Goal: Transaction & Acquisition: Purchase product/service

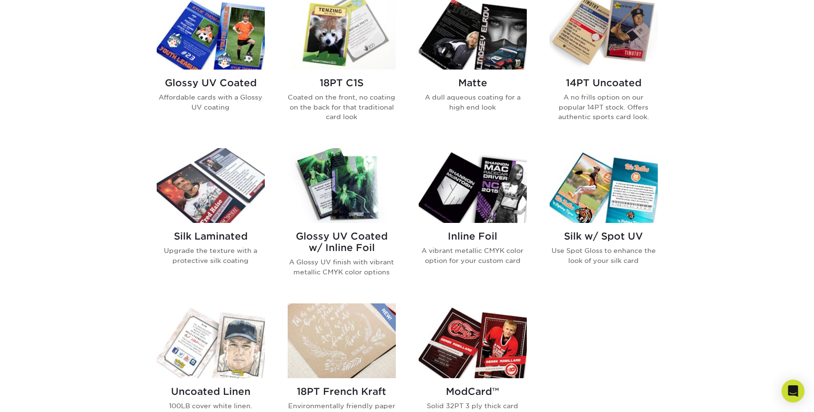
scroll to position [486, 0]
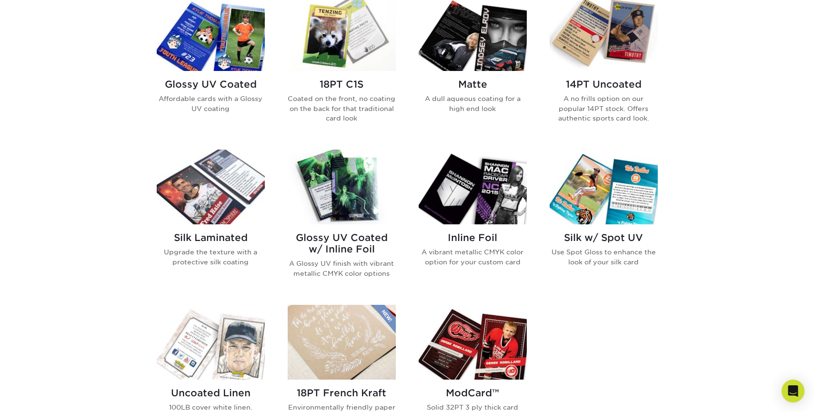
click at [471, 237] on h2 "Inline Foil" at bounding box center [473, 237] width 108 height 11
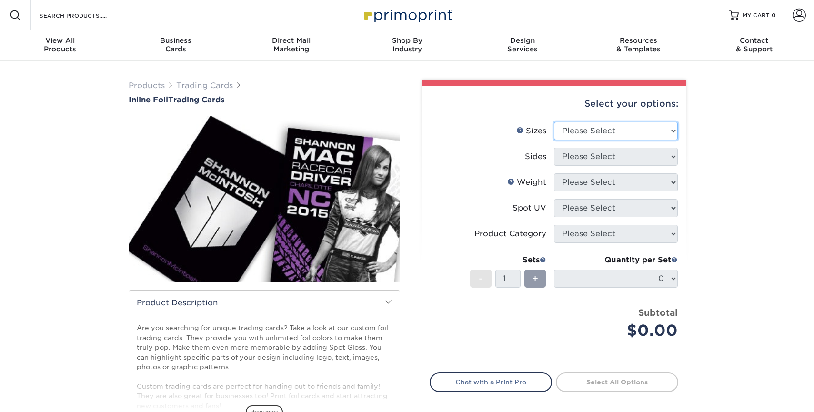
click at [640, 133] on select "Please Select 2.5" x 3.5"" at bounding box center [616, 131] width 124 height 18
select select "2.50x3.50"
click at [554, 122] on select "Please Select 2.5" x 3.5"" at bounding box center [616, 131] width 124 height 18
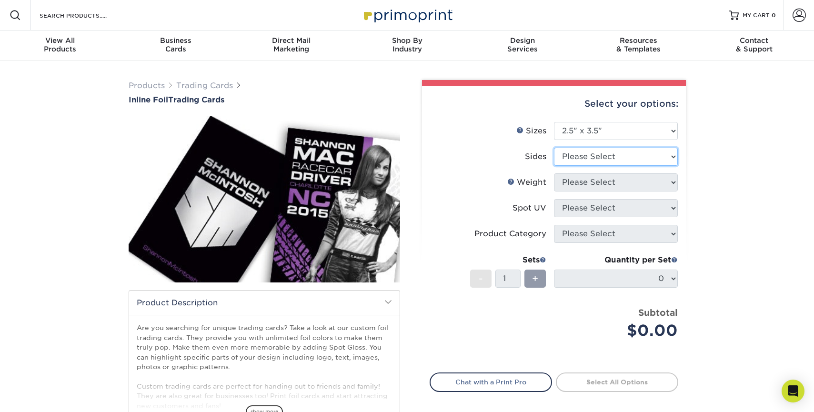
click at [582, 155] on select "Please Select Print Both Sides - Foil Back Only Print Both Sides - Foil Both Si…" at bounding box center [616, 157] width 124 height 18
select select "e9e9dfb3-fba1-4d60-972c-fd9ca5904d33"
click at [554, 148] on select "Please Select Print Both Sides - Foil Back Only Print Both Sides - Foil Both Si…" at bounding box center [616, 157] width 124 height 18
click at [597, 187] on select "Please Select 16PT" at bounding box center [616, 182] width 124 height 18
select select "16PT"
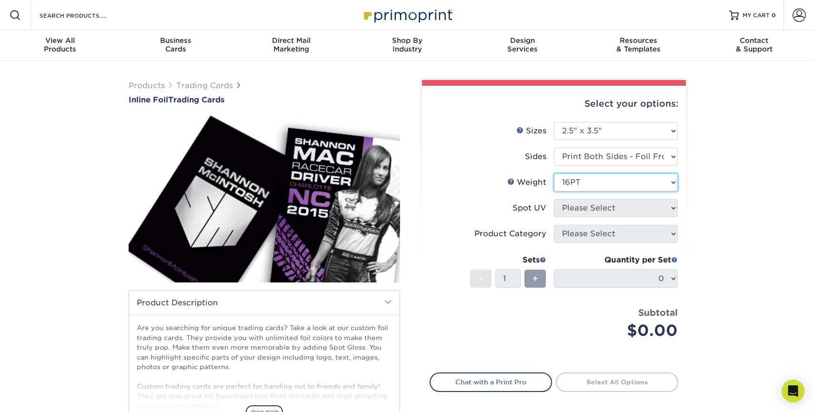
click at [554, 173] on select "Please Select 16PT" at bounding box center [616, 182] width 124 height 18
click at [590, 204] on select "Please Select No Spot UV Front and Back (Both Sides) Front Only Back Only" at bounding box center [616, 208] width 124 height 18
select select "1"
click at [554, 199] on select "Please Select No Spot UV Front and Back (Both Sides) Front Only Back Only" at bounding box center [616, 208] width 124 height 18
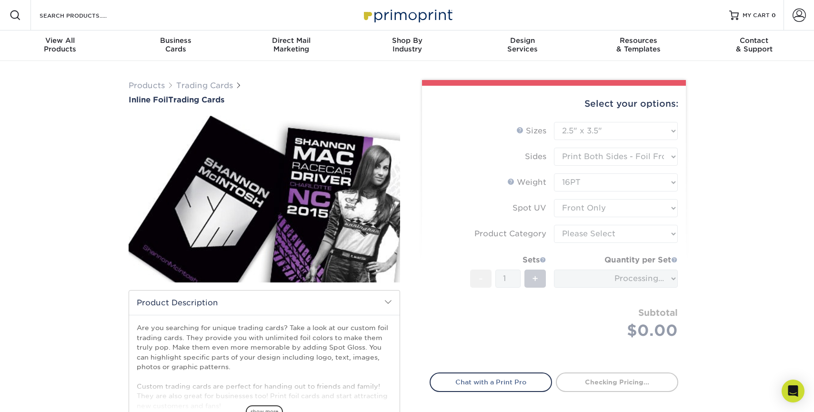
click at [584, 235] on form "Sizes Help Sizes Please Select 2.5" x 3.5" Sides Please Select 16PT - 1" at bounding box center [554, 242] width 249 height 240
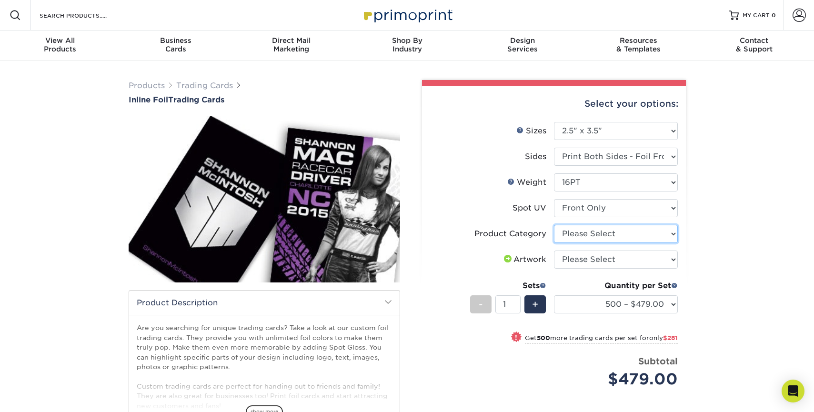
click at [596, 233] on select "Please Select Trading Cards" at bounding box center [616, 234] width 124 height 18
select select "c2f9bce9-36c2-409d-b101-c29d9d031e18"
click at [554, 225] on select "Please Select Trading Cards" at bounding box center [616, 234] width 124 height 18
click at [595, 253] on select "Please Select I will upload files I need a design - $100" at bounding box center [616, 260] width 124 height 18
select select "upload"
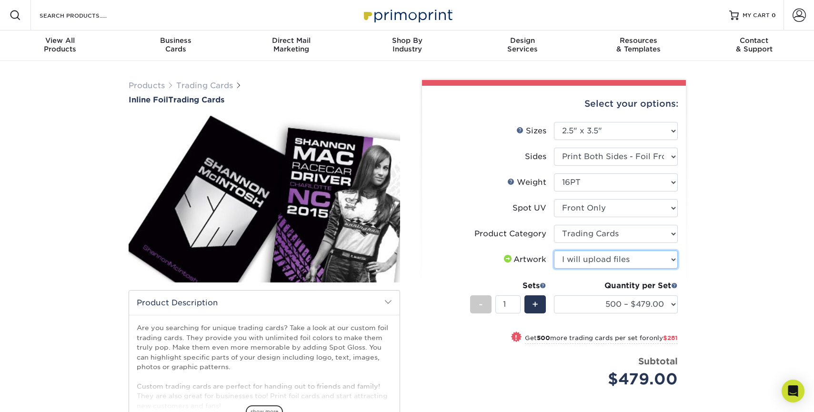
click at [554, 251] on select "Please Select I will upload files I need a design - $100" at bounding box center [616, 260] width 124 height 18
click at [585, 302] on select "500 – $479.00 1000 – $760.00 2500 – $1104.00 5000 – $1565.00" at bounding box center [616, 304] width 124 height 18
click at [554, 295] on select "500 – $479.00 1000 – $760.00 2500 – $1104.00 5000 – $1565.00" at bounding box center [616, 304] width 124 height 18
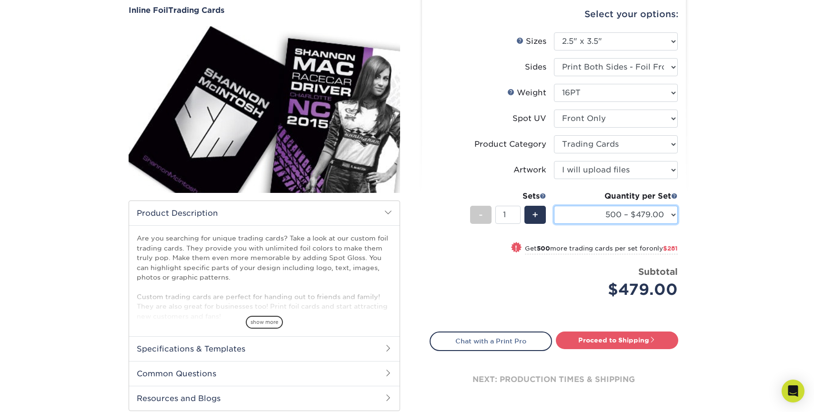
scroll to position [131, 0]
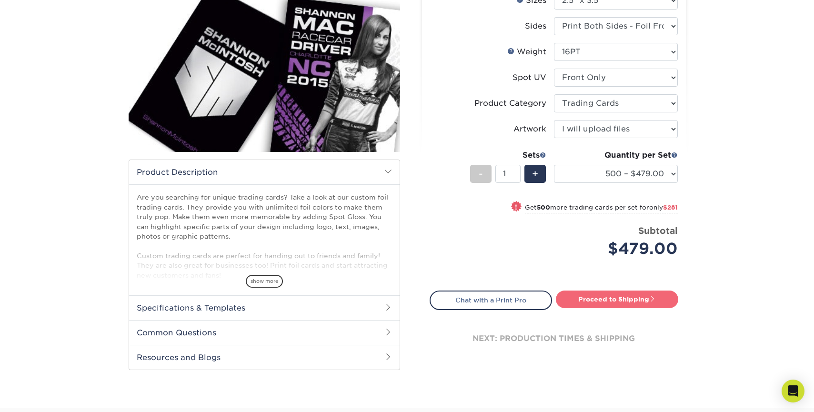
click at [614, 296] on link "Proceed to Shipping" at bounding box center [617, 299] width 122 height 17
type input "Set 1"
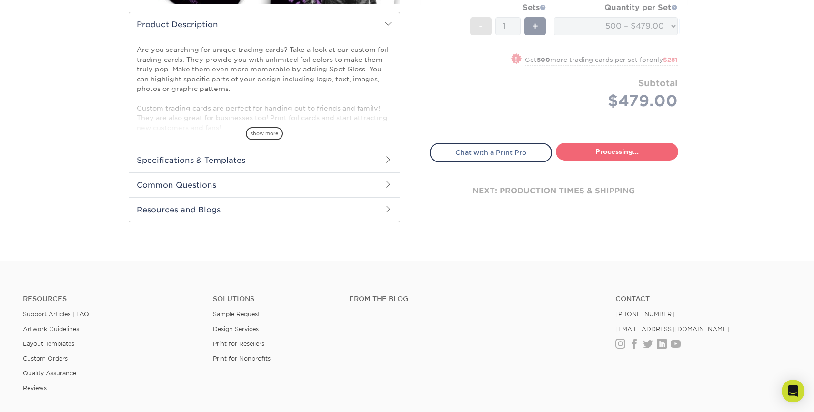
select select "c678860a-77ee-46bc-9aef-8d714edab18e"
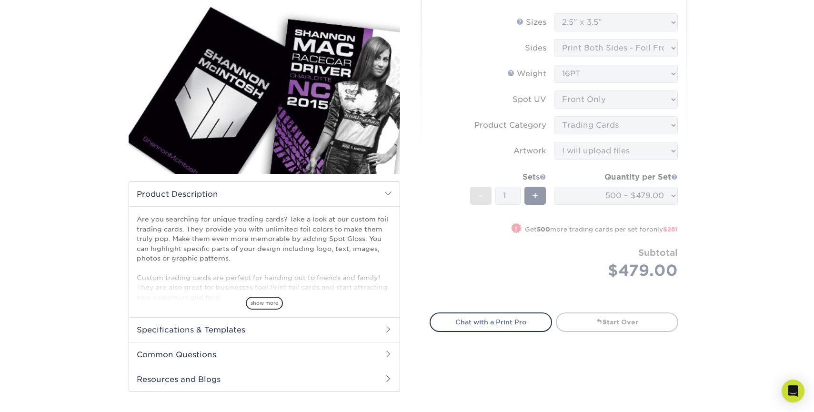
scroll to position [0, 0]
